Goal: Transaction & Acquisition: Purchase product/service

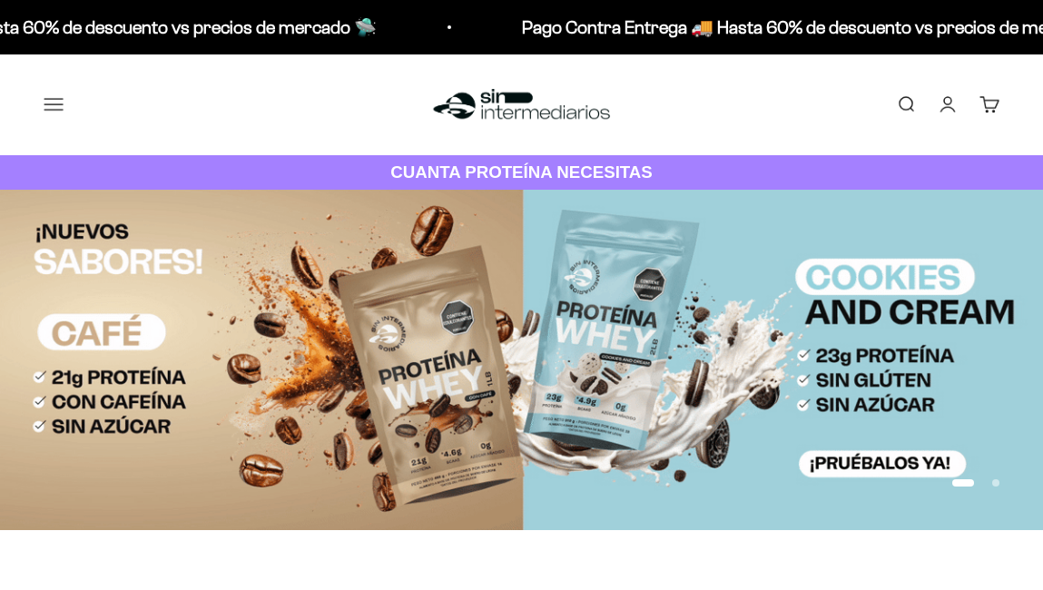
scroll to position [368, 1]
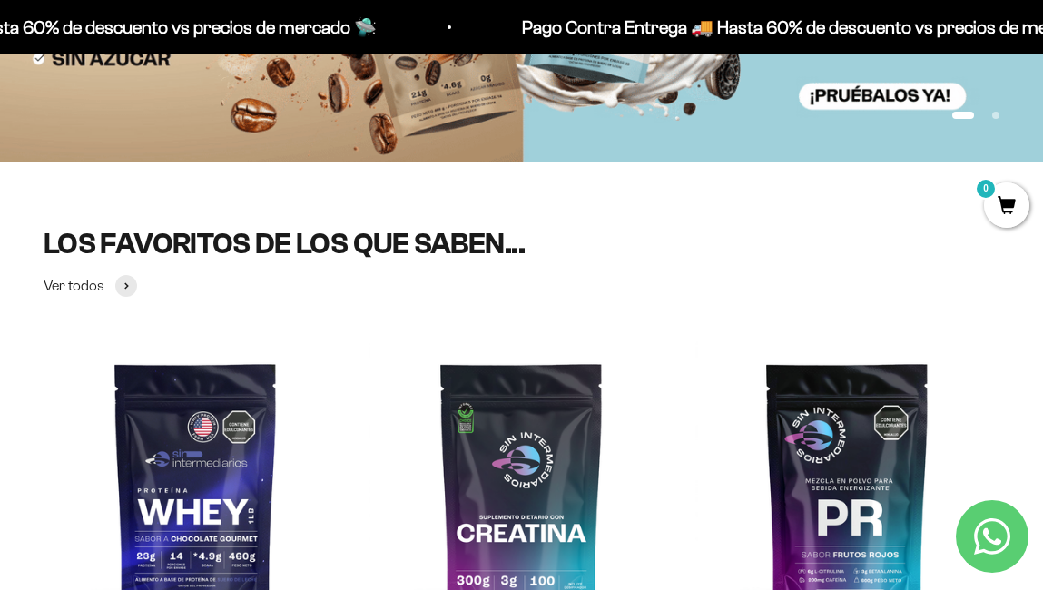
scroll to position [0, 0]
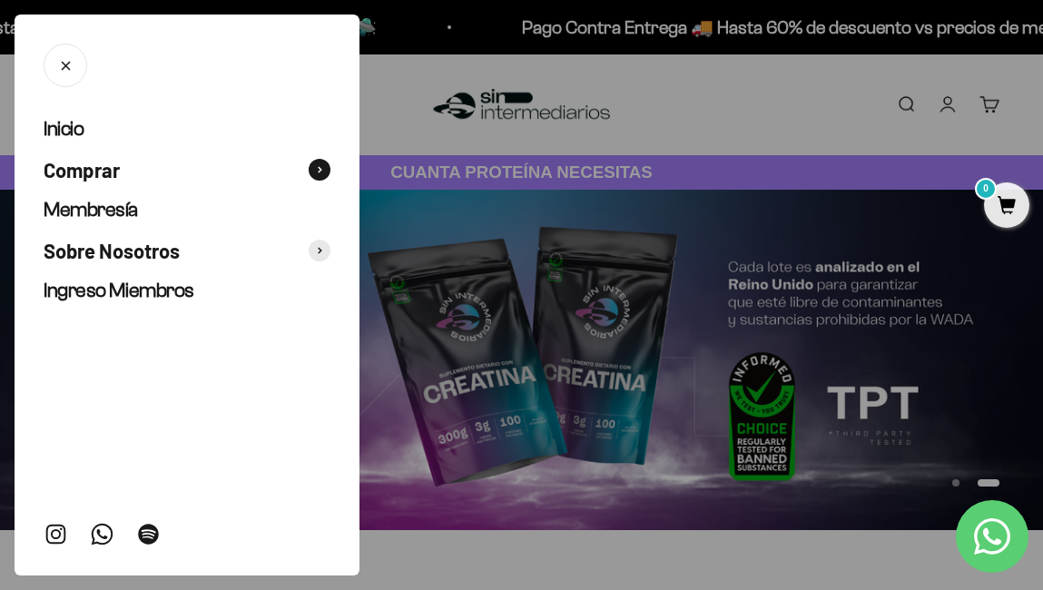
click at [84, 177] on span "Comprar" at bounding box center [82, 170] width 76 height 26
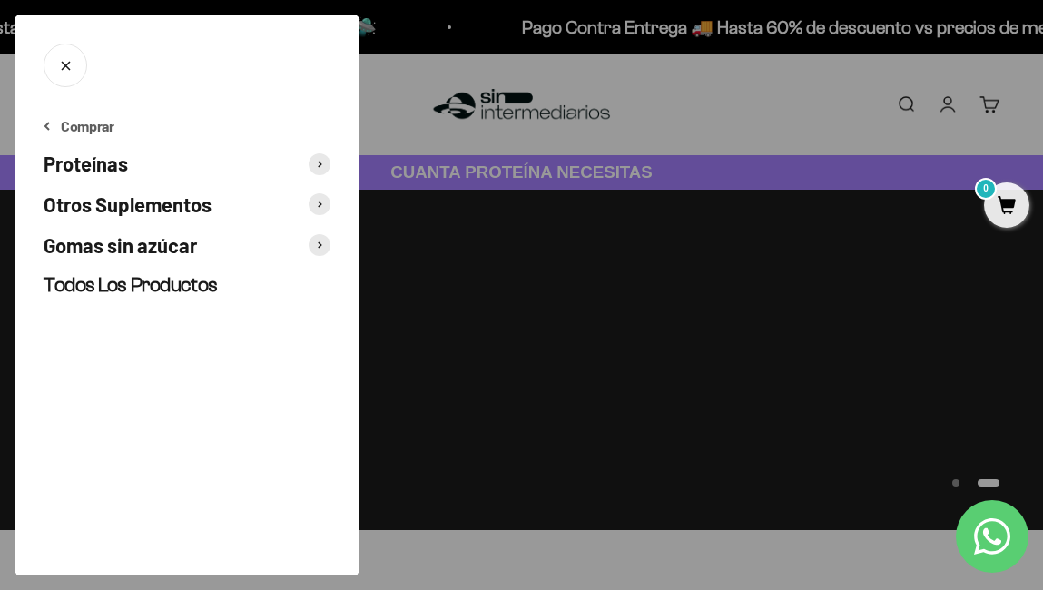
click at [87, 241] on span "Gomas sin azúcar" at bounding box center [120, 245] width 153 height 26
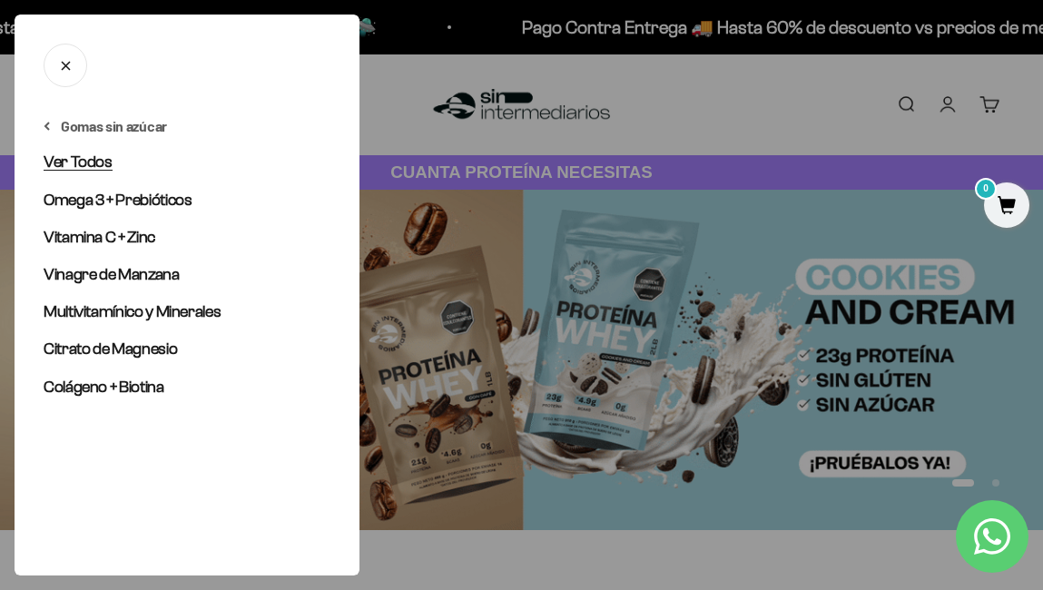
click at [102, 169] on span "Ver Todos" at bounding box center [78, 162] width 69 height 18
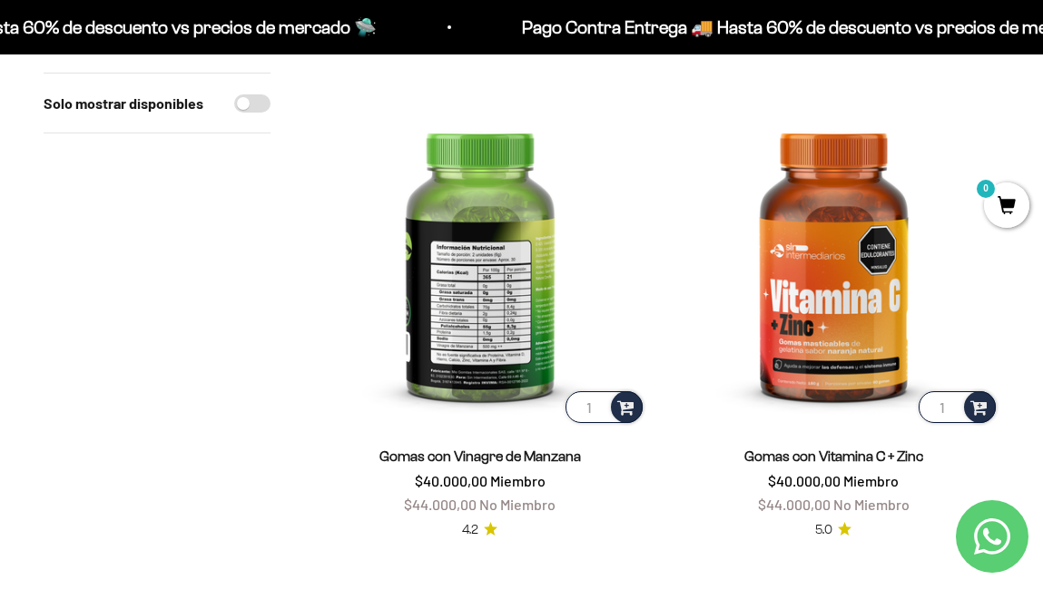
scroll to position [1148, 0]
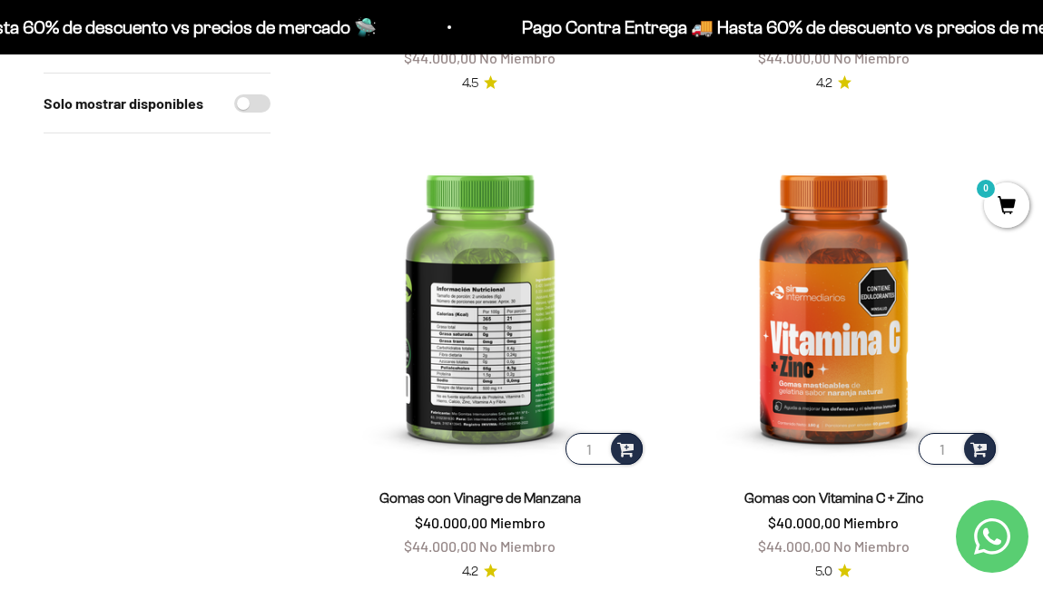
click at [495, 257] on img at bounding box center [480, 303] width 332 height 332
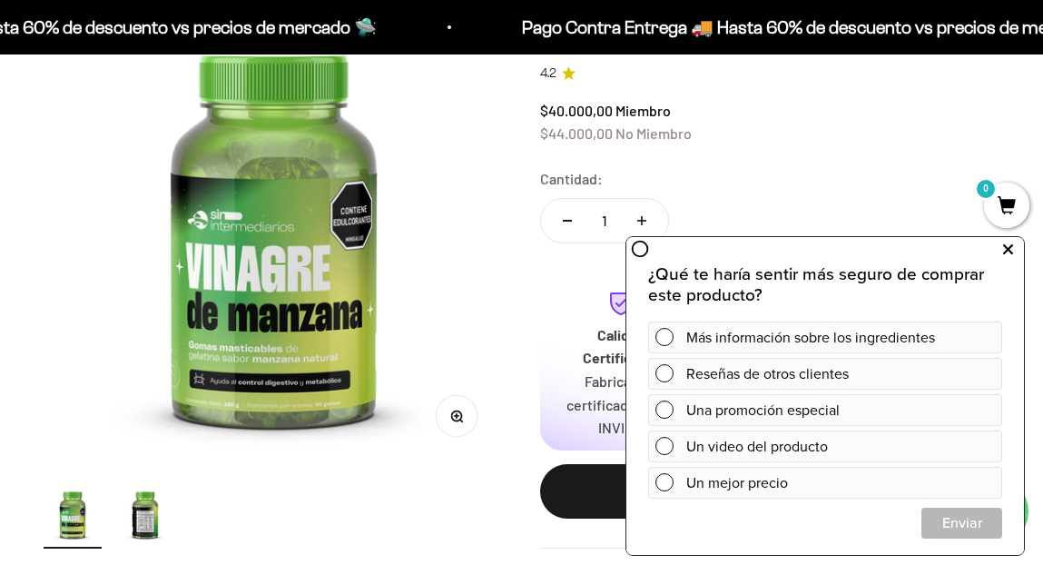
click at [1000, 250] on button at bounding box center [1007, 249] width 33 height 29
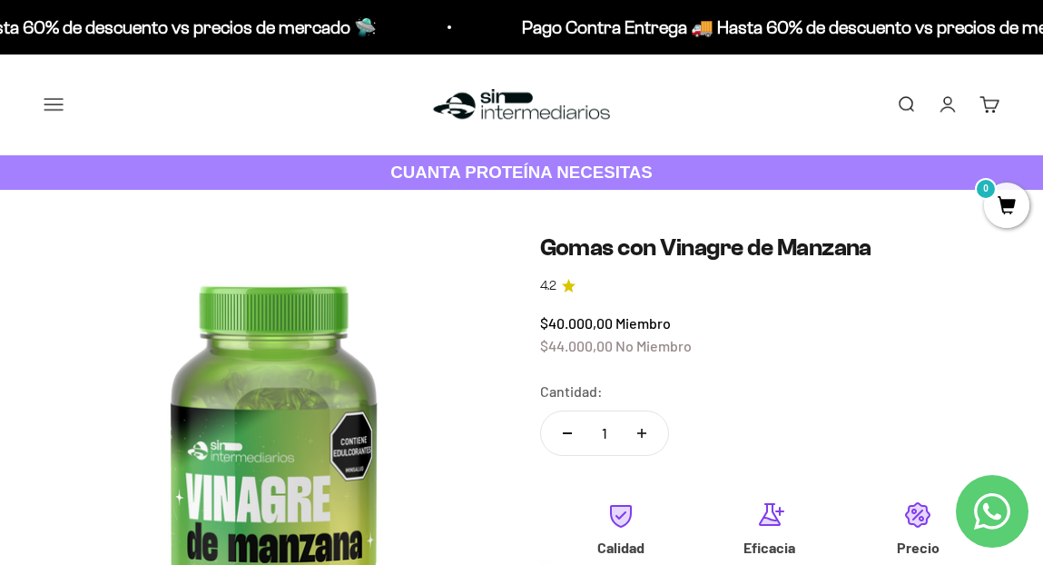
click at [60, 99] on button "Menú" at bounding box center [54, 104] width 20 height 20
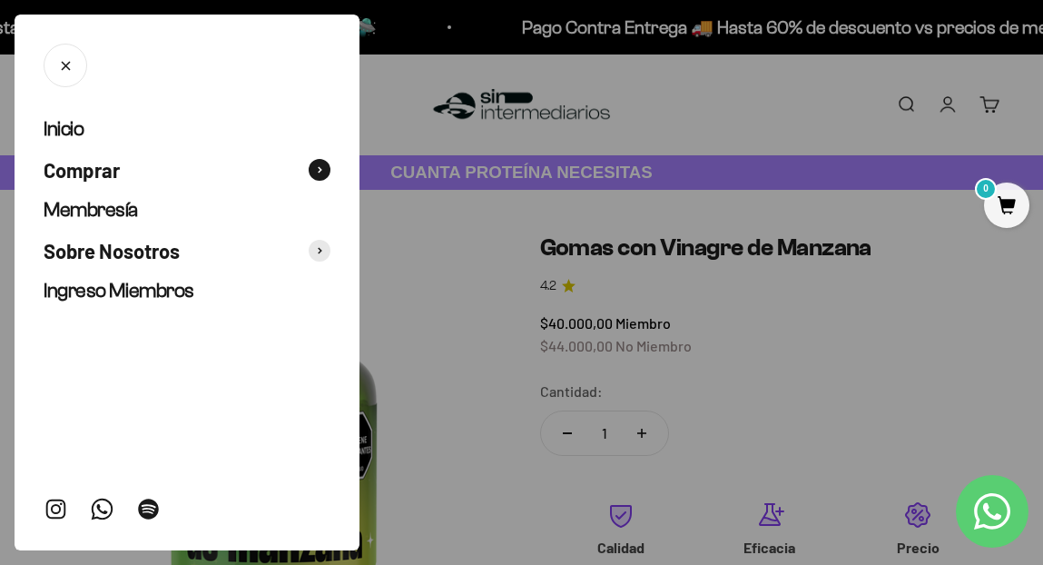
click at [156, 175] on button "Comprar" at bounding box center [187, 170] width 287 height 26
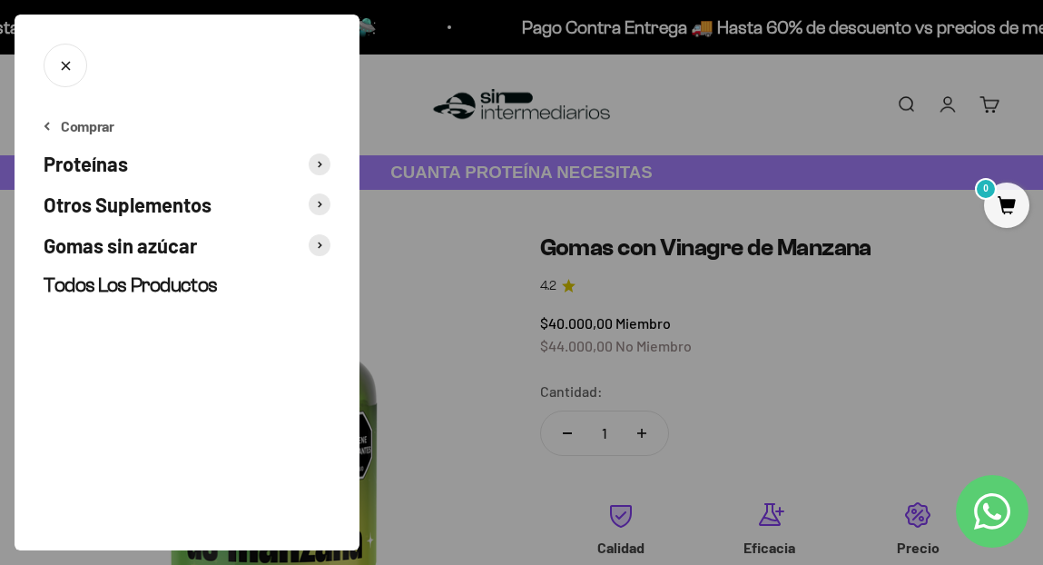
click at [162, 250] on span "Gomas sin azúcar" at bounding box center [120, 245] width 153 height 26
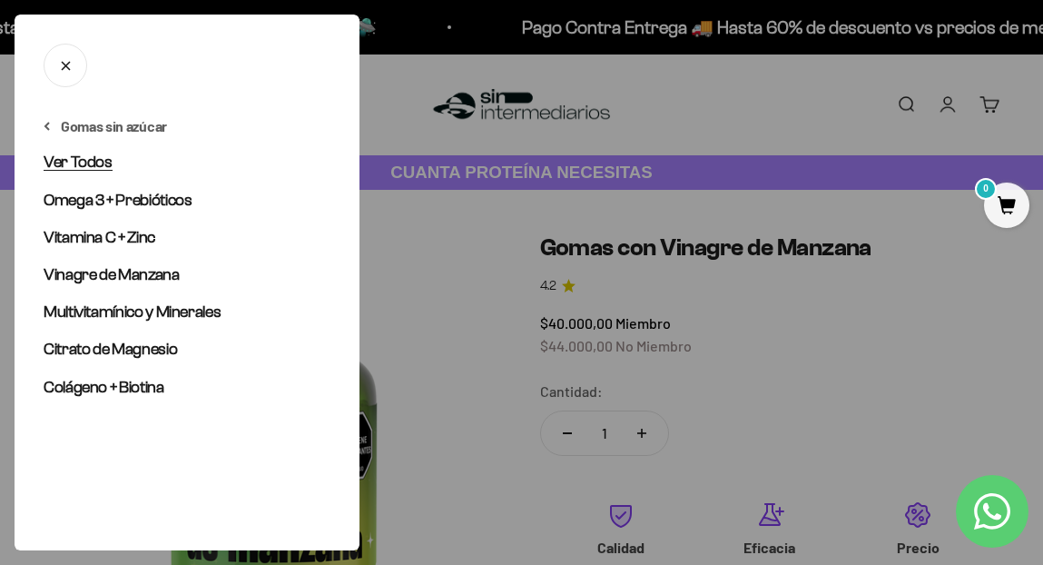
click at [89, 166] on span "Ver Todos" at bounding box center [78, 162] width 69 height 18
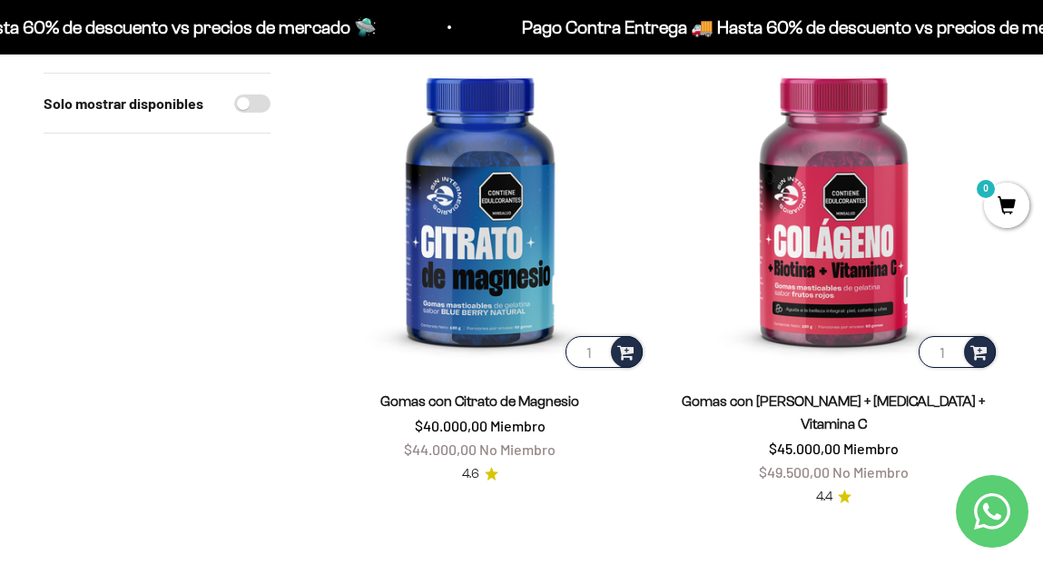
scroll to position [248, 0]
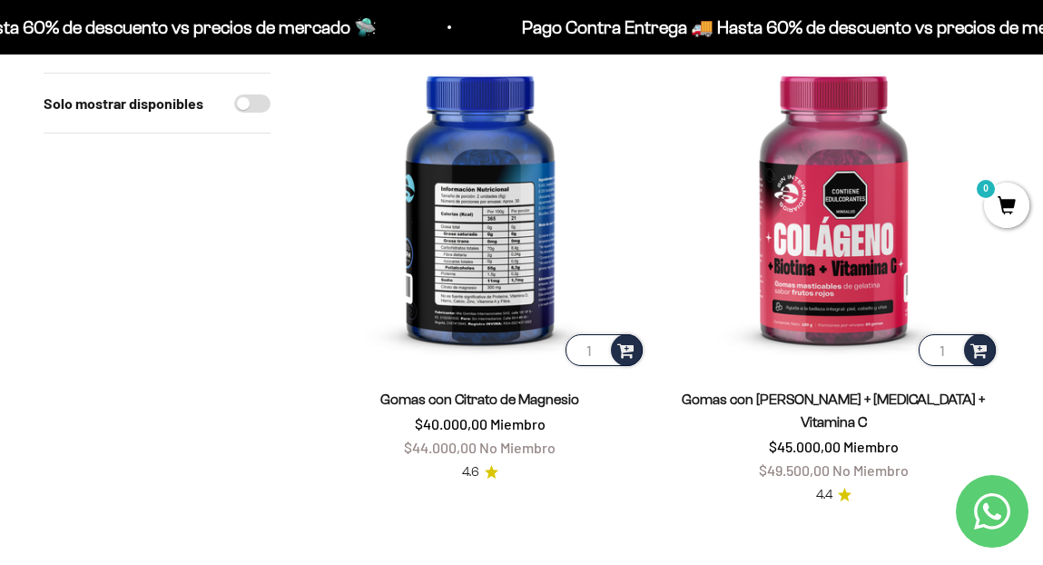
click at [417, 261] on img at bounding box center [480, 204] width 332 height 332
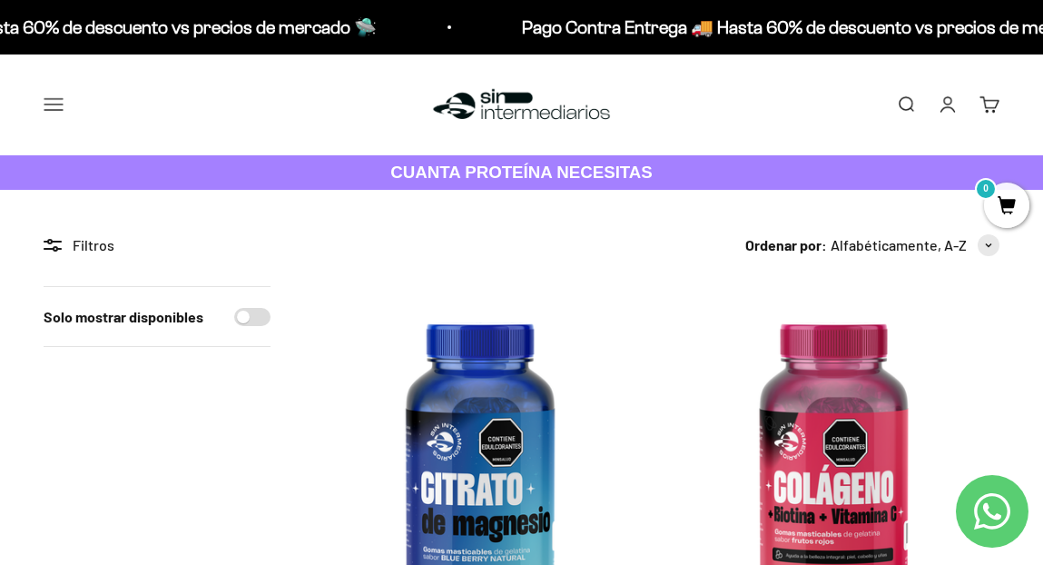
scroll to position [0, 0]
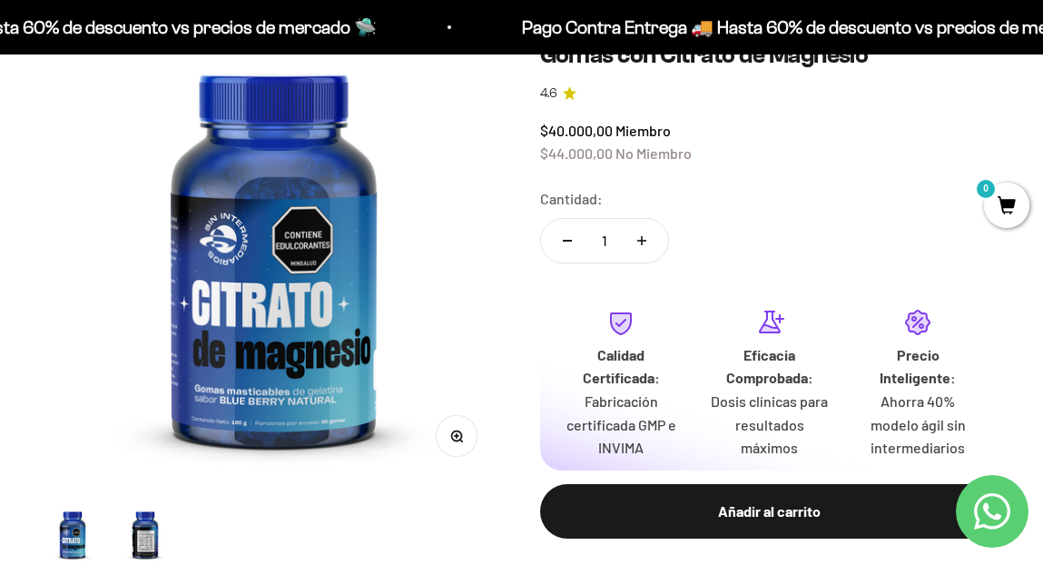
scroll to position [212, 0]
